Goal: Task Accomplishment & Management: Manage account settings

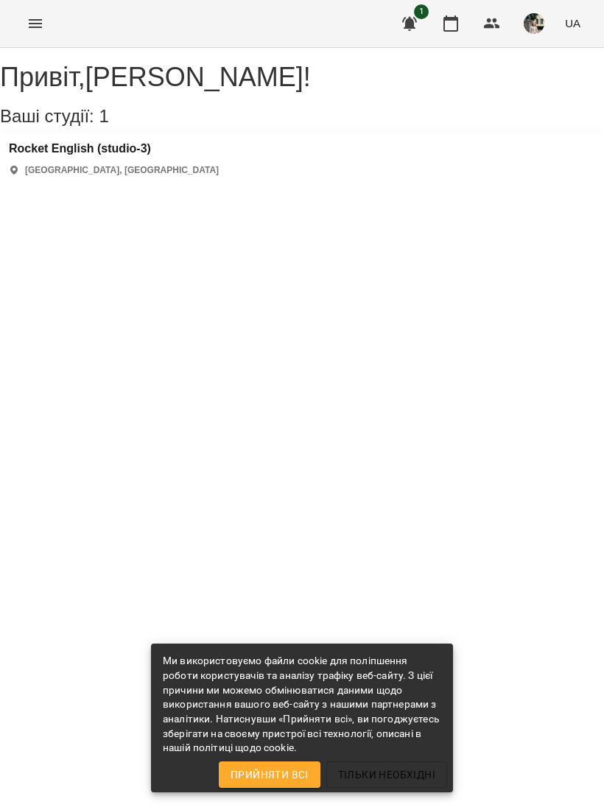
click at [449, 29] on icon "button" at bounding box center [451, 24] width 18 height 18
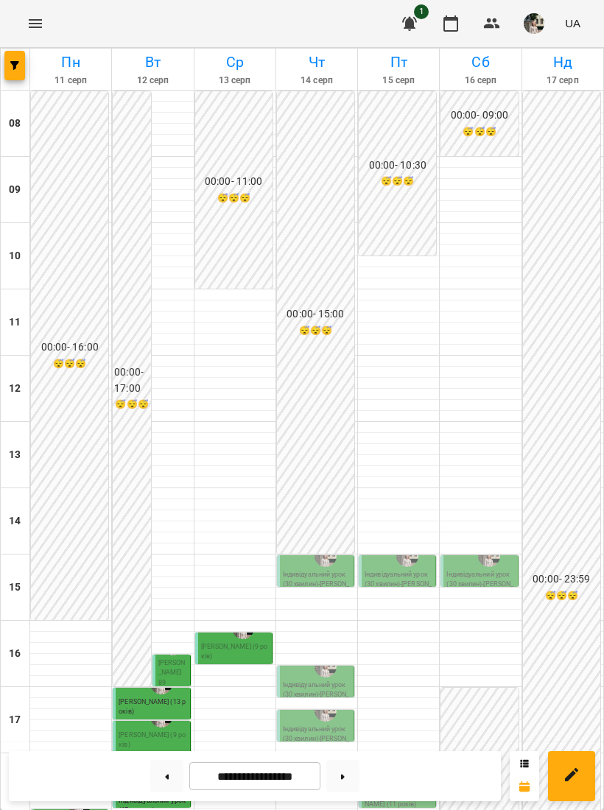
scroll to position [333, 0]
click at [258, 643] on span "[PERSON_NAME] (9 років)" at bounding box center [234, 652] width 67 height 18
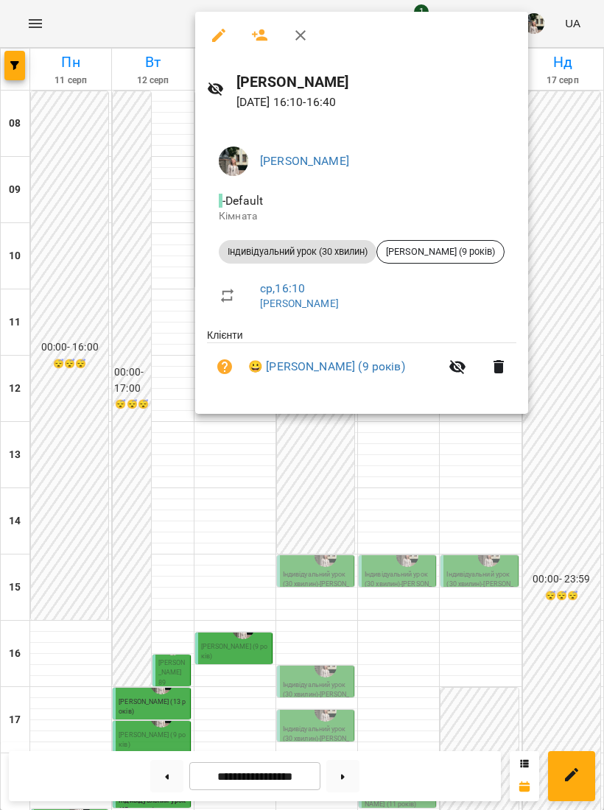
click at [217, 562] on div at bounding box center [302, 405] width 604 height 810
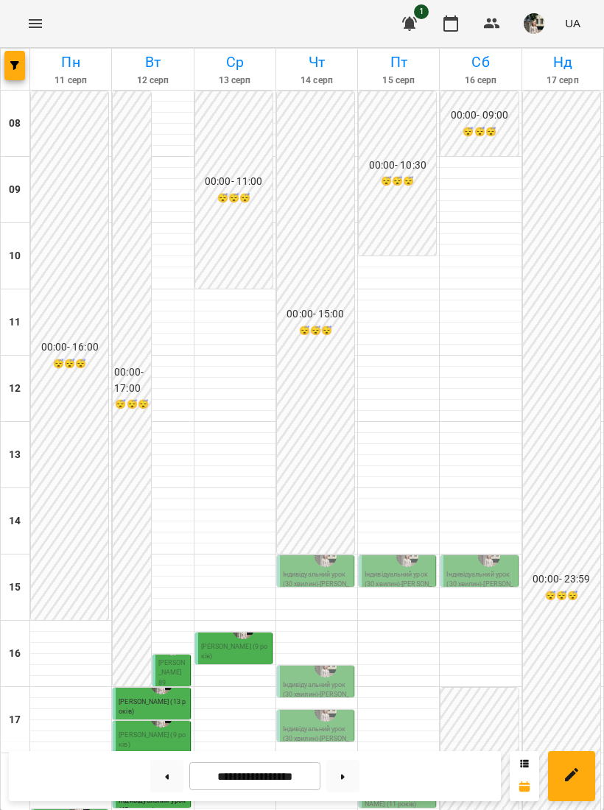
click at [318, 545] on img "Пленюк Вікторія Андріївна" at bounding box center [325, 556] width 22 height 22
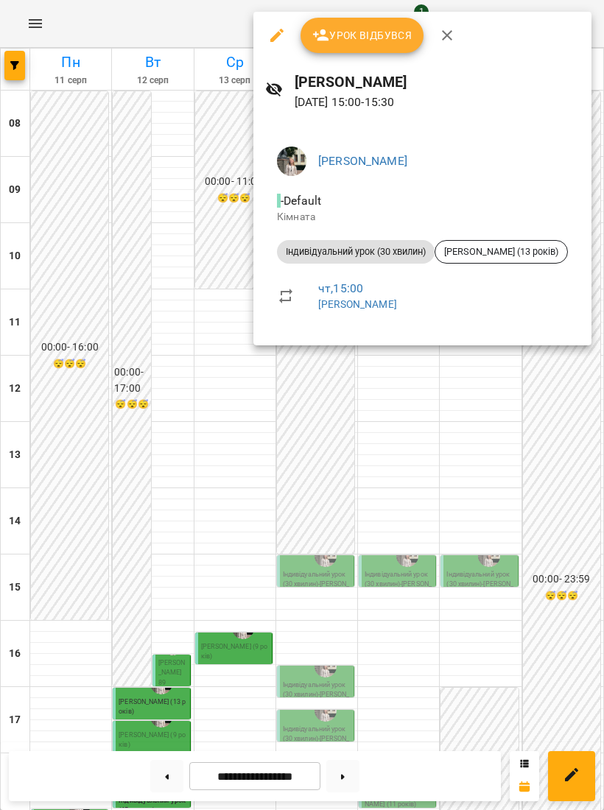
click at [339, 482] on div at bounding box center [302, 405] width 604 height 810
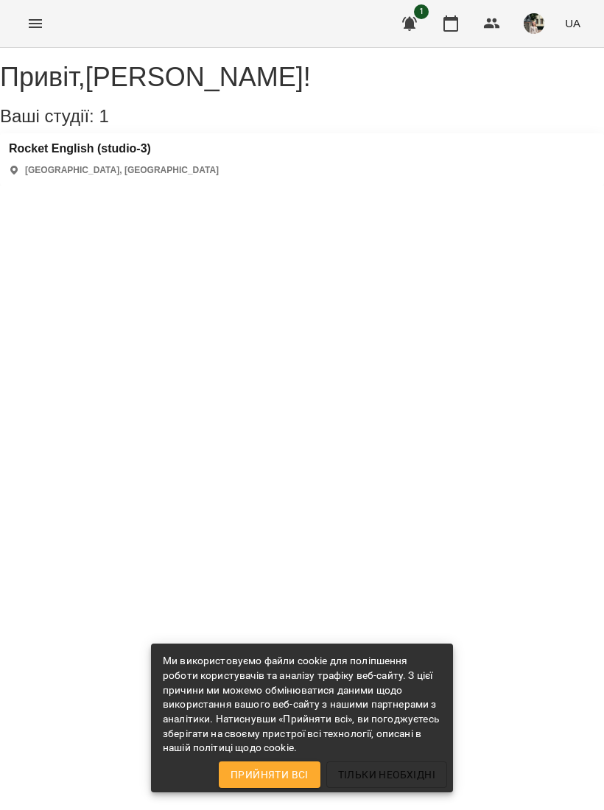
click at [451, 21] on icon "button" at bounding box center [450, 23] width 15 height 16
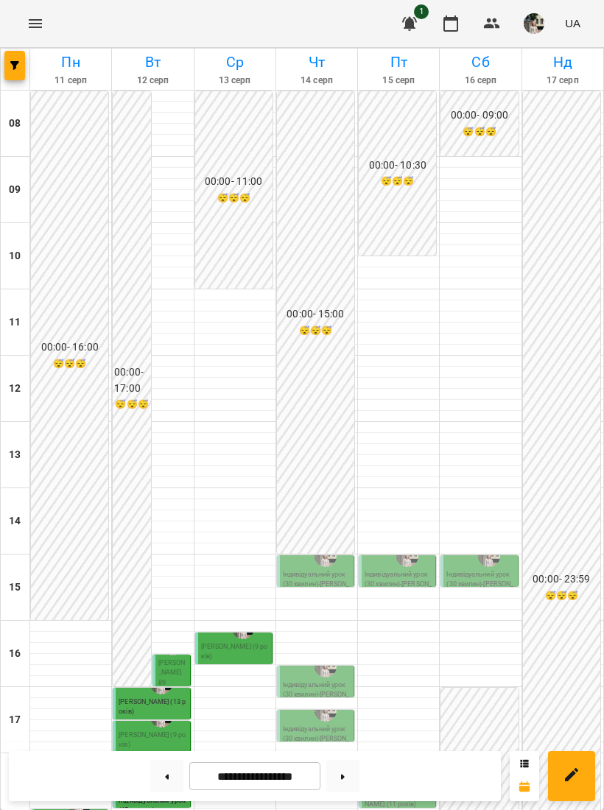
scroll to position [167, 0]
